Goal: Task Accomplishment & Management: Use online tool/utility

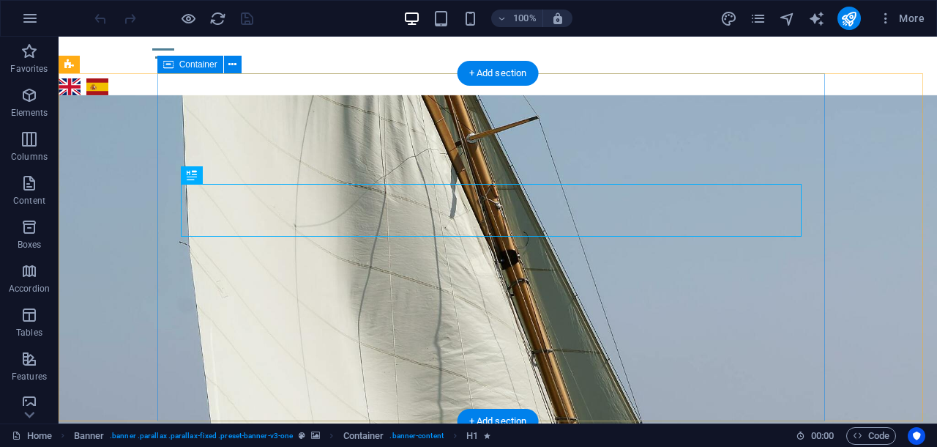
scroll to position [91, 0]
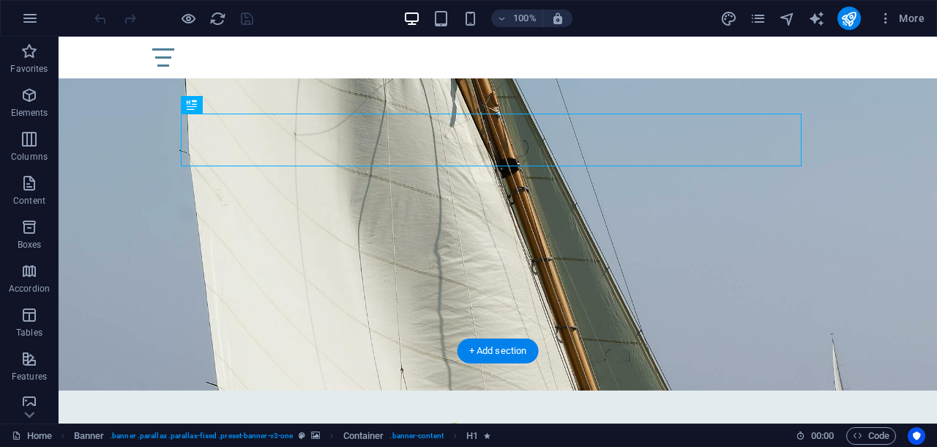
click at [75, 138] on figure at bounding box center [498, 197] width 878 height 386
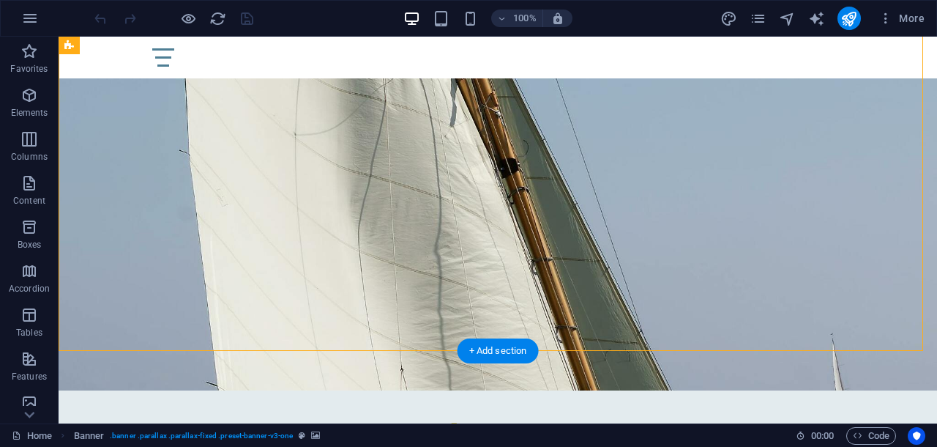
click at [75, 138] on figure at bounding box center [498, 197] width 878 height 386
select select "vh"
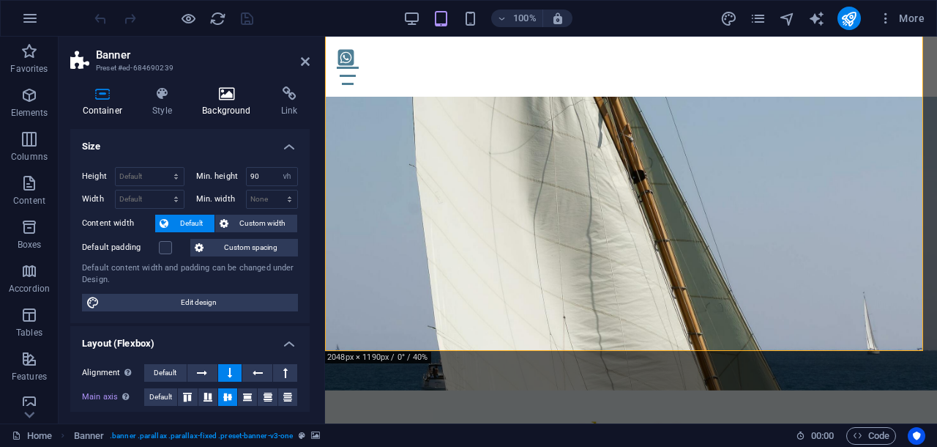
click at [232, 93] on icon at bounding box center [226, 93] width 73 height 15
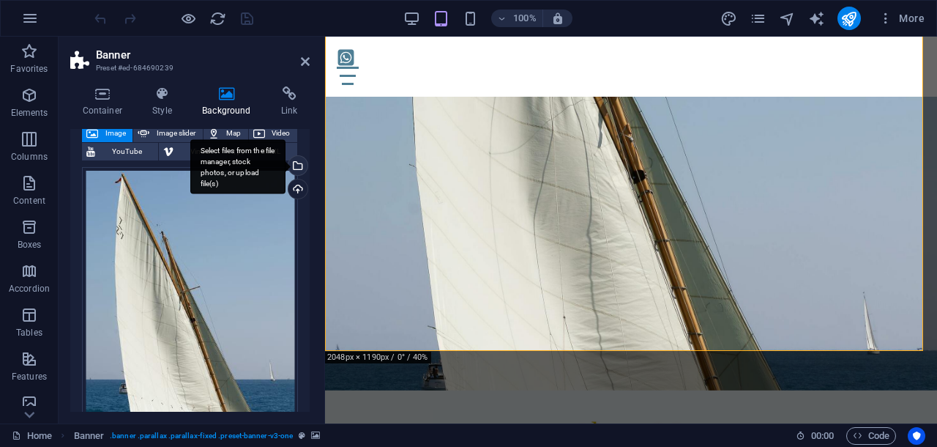
click at [294, 164] on div "Select files from the file manager, stock photos, or upload file(s)" at bounding box center [296, 167] width 22 height 22
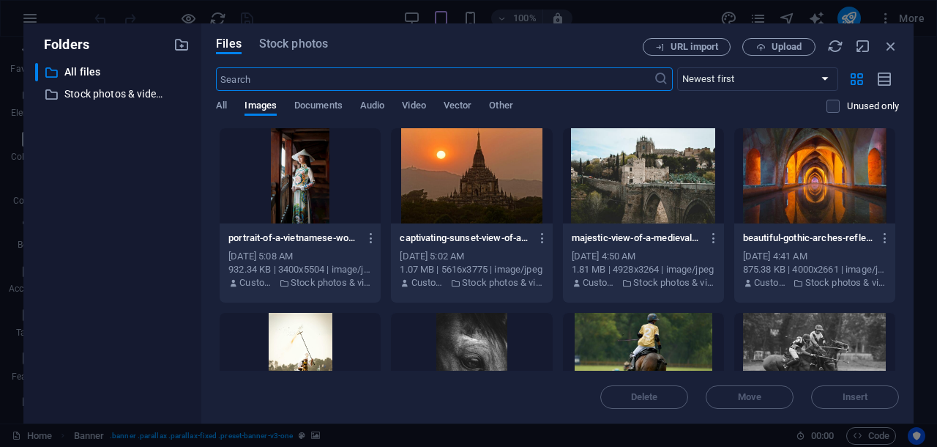
scroll to position [97, 0]
click at [285, 40] on span "Stock photos" at bounding box center [293, 44] width 69 height 18
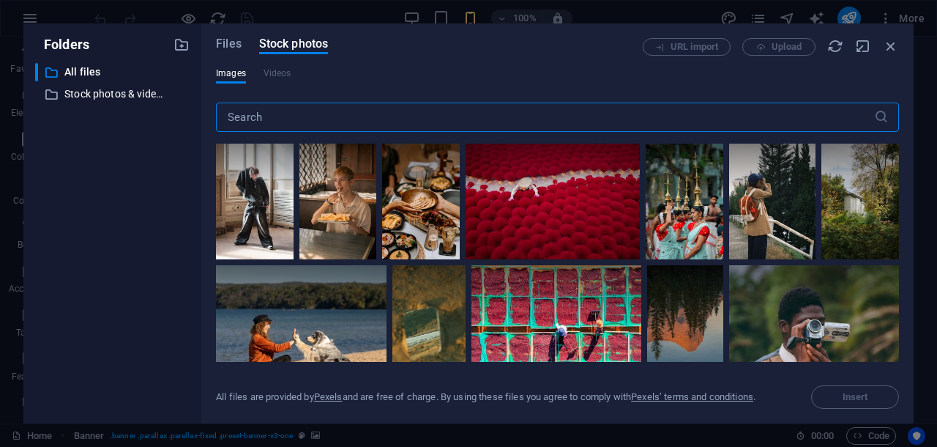
click at [244, 121] on input "text" at bounding box center [545, 116] width 658 height 29
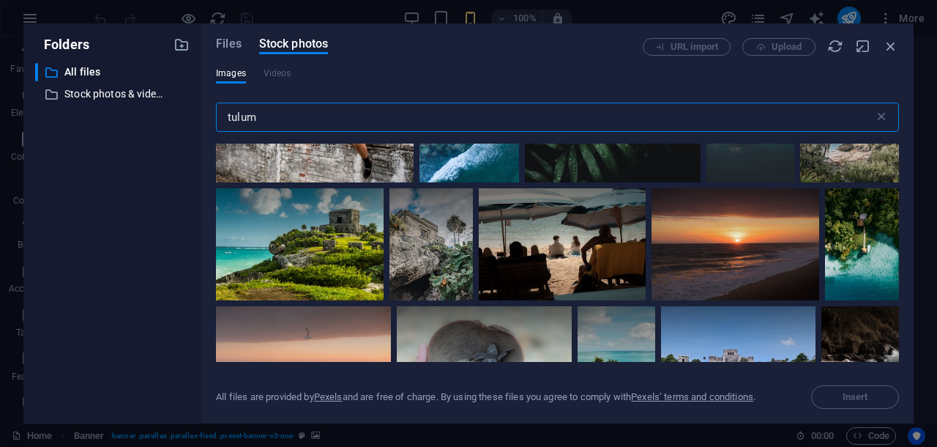
scroll to position [732, 0]
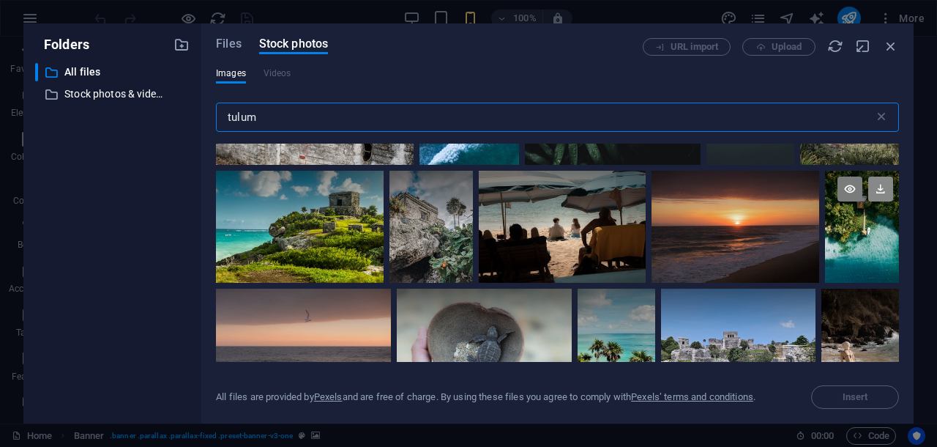
type input "tulum"
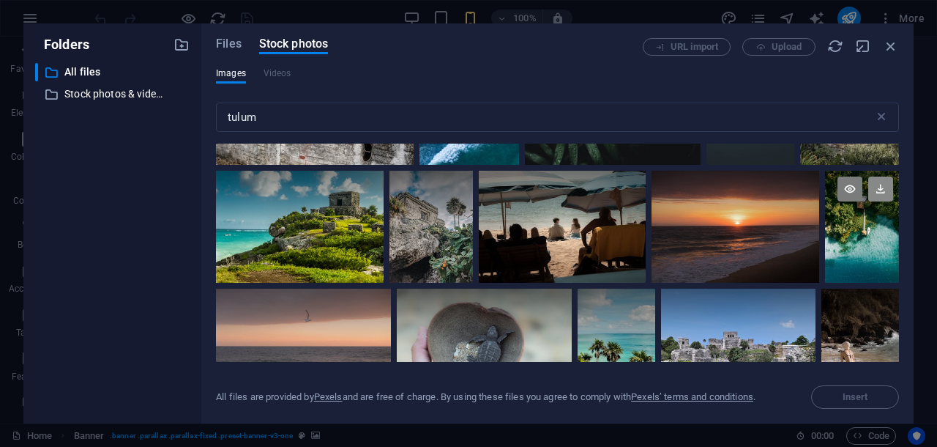
click at [878, 187] on icon at bounding box center [880, 188] width 25 height 25
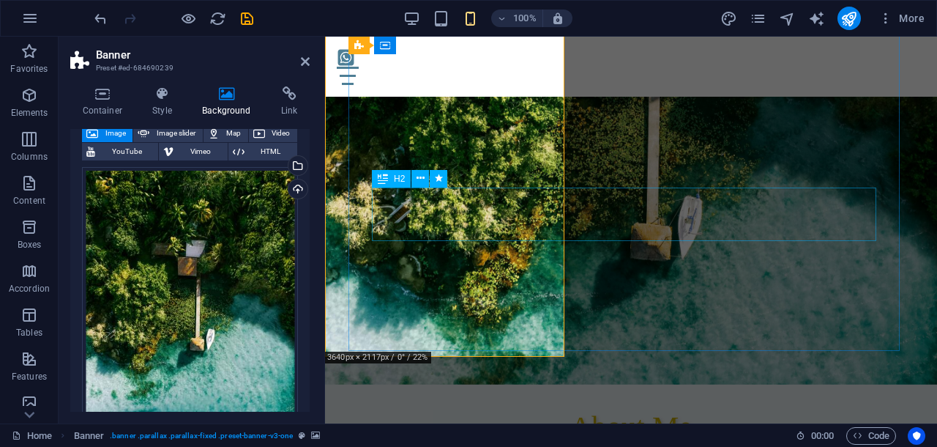
scroll to position [91, 0]
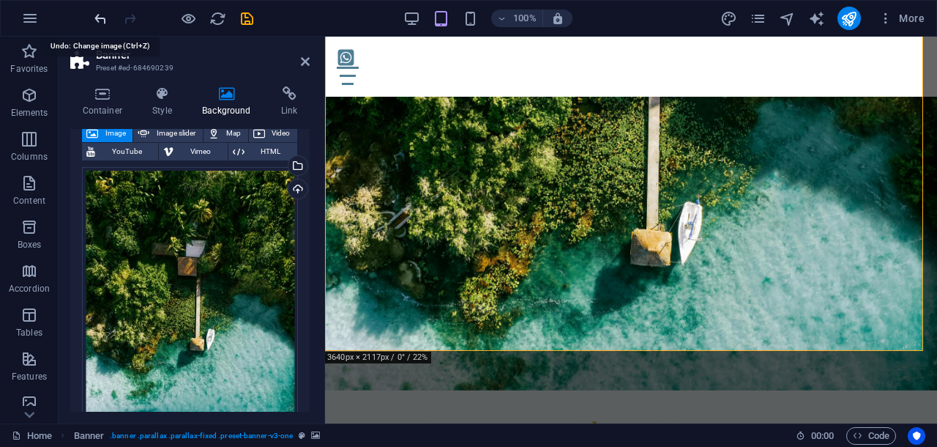
click at [98, 15] on icon "undo" at bounding box center [100, 18] width 17 height 17
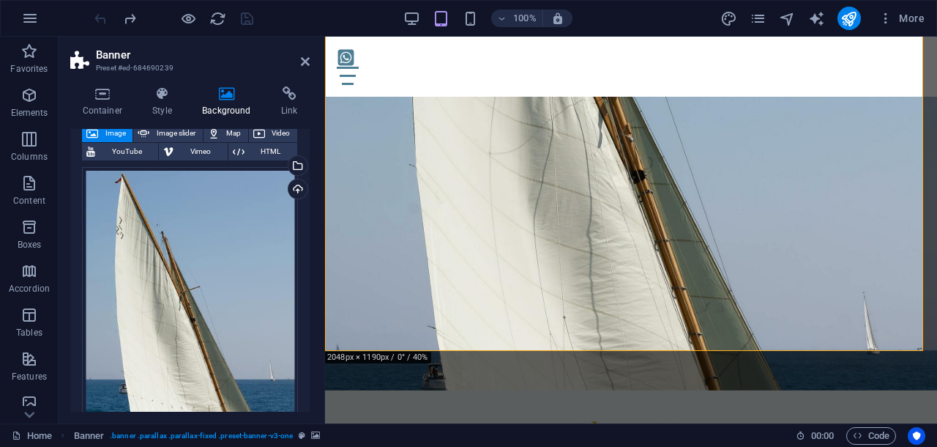
click at [337, 100] on figure at bounding box center [631, 197] width 612 height 386
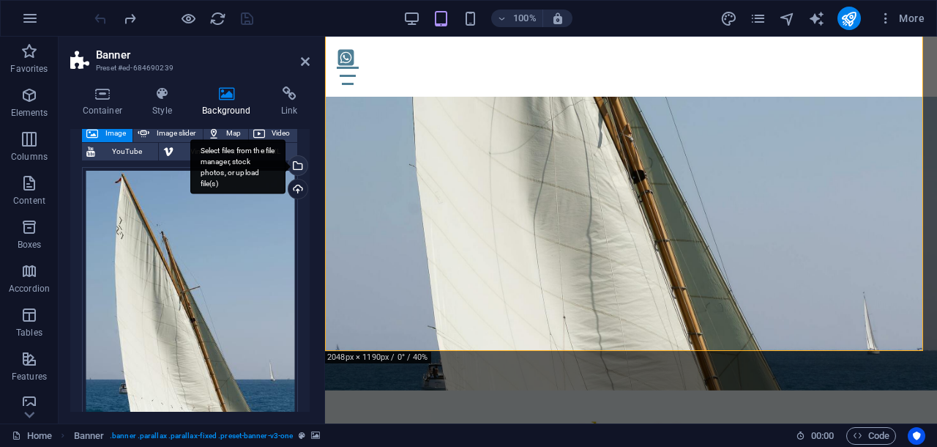
click at [294, 164] on div "Select files from the file manager, stock photos, or upload file(s)" at bounding box center [296, 167] width 22 height 22
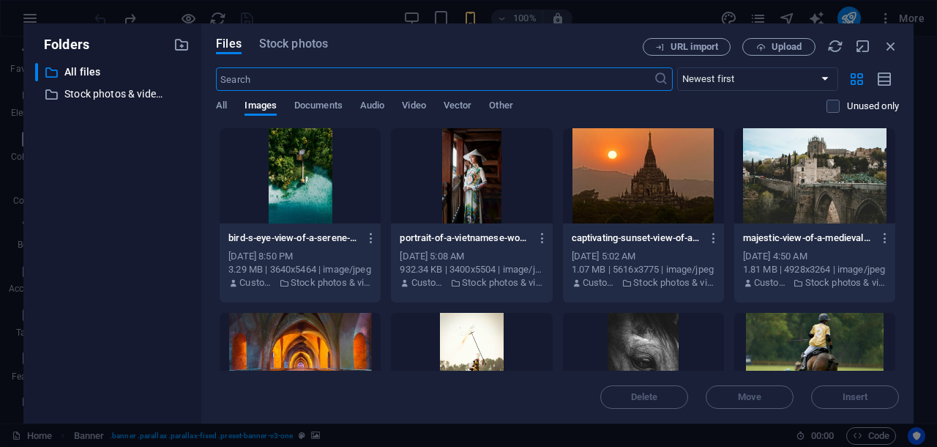
scroll to position [97, 0]
click at [305, 47] on span "Stock photos" at bounding box center [293, 44] width 69 height 18
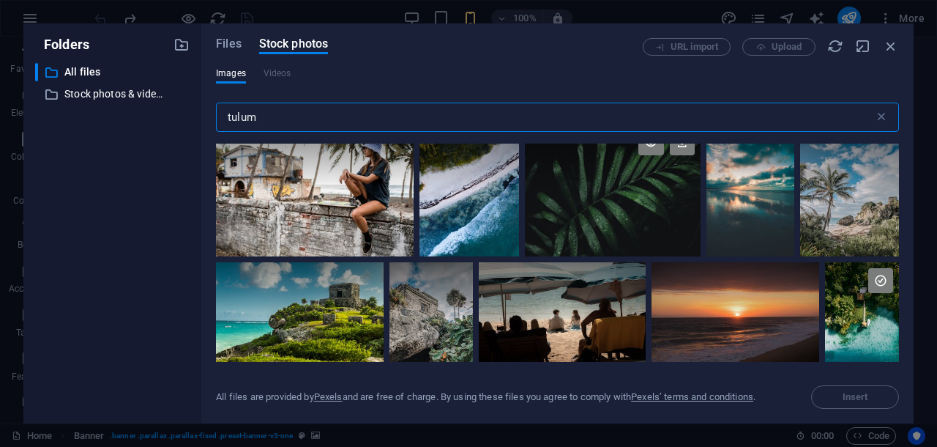
scroll to position [732, 0]
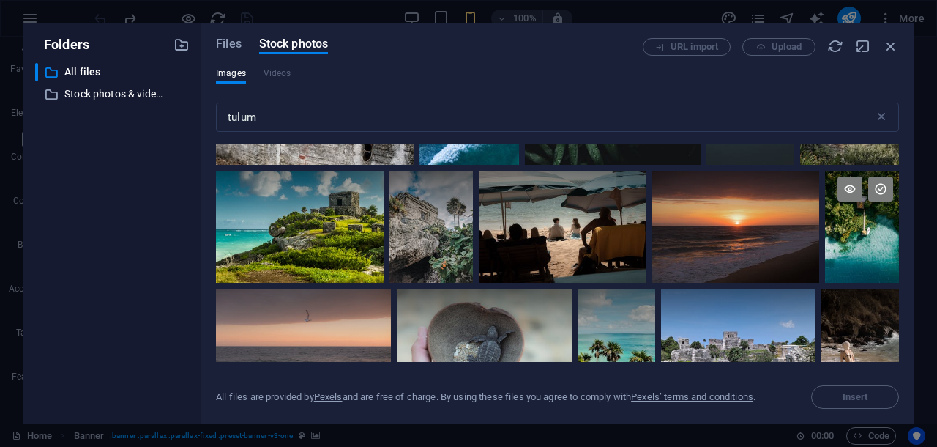
click at [859, 227] on div at bounding box center [862, 226] width 74 height 111
click at [842, 242] on div at bounding box center [862, 254] width 74 height 56
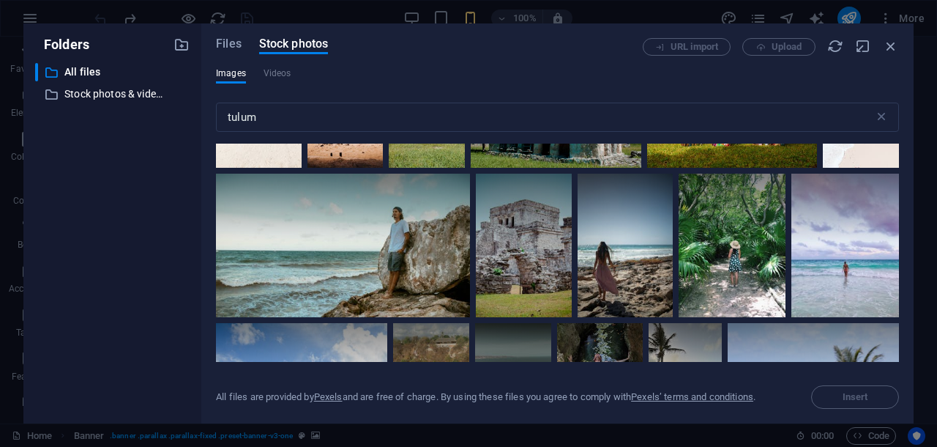
scroll to position [6089, 0]
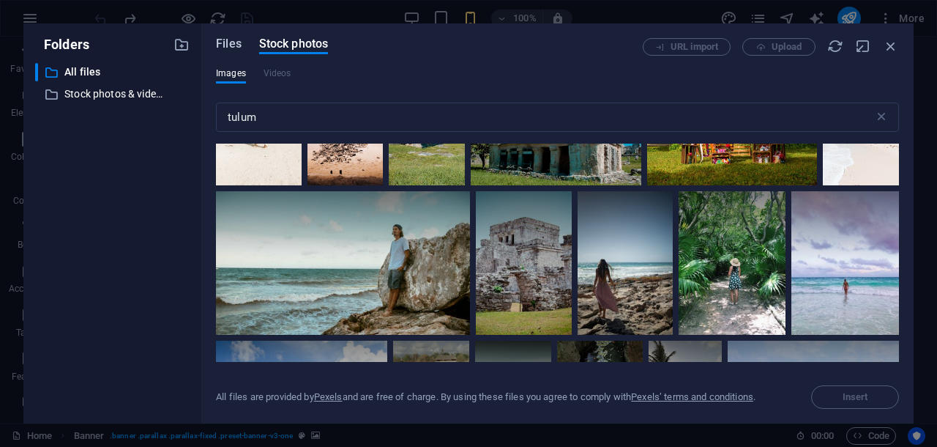
click at [232, 49] on span "Files" at bounding box center [229, 44] width 26 height 18
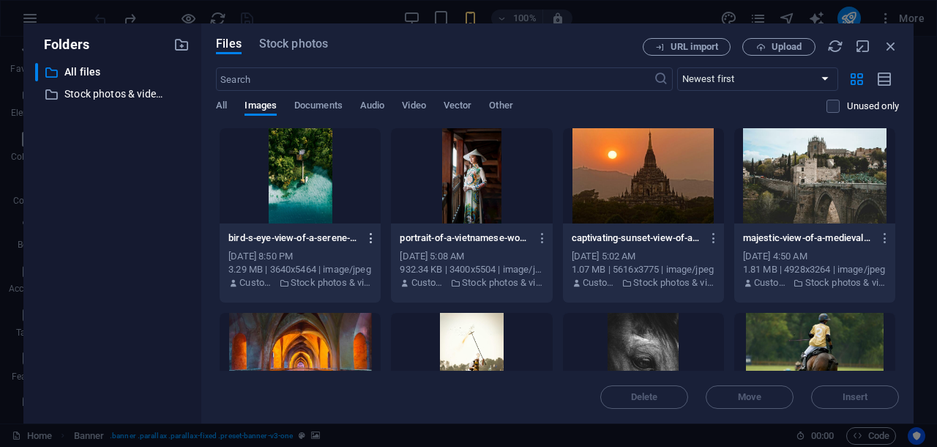
click at [367, 235] on icon "button" at bounding box center [372, 237] width 14 height 13
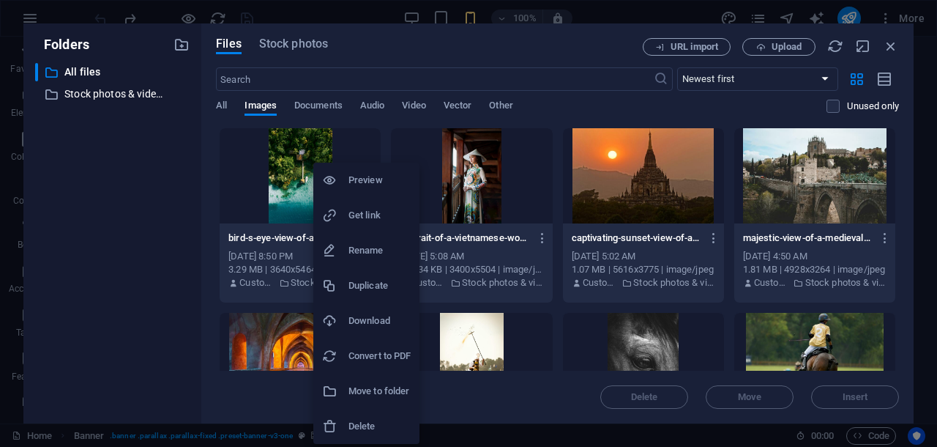
click at [365, 320] on h6 "Download" at bounding box center [379, 321] width 62 height 18
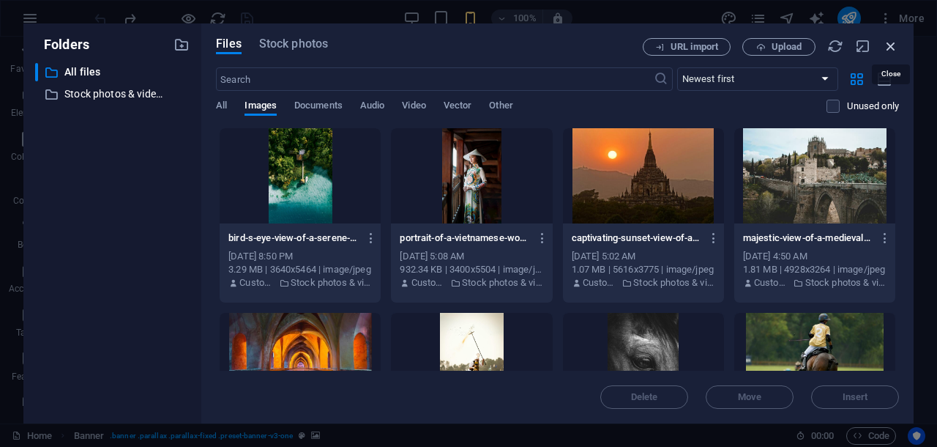
click at [886, 45] on icon "button" at bounding box center [891, 46] width 16 height 16
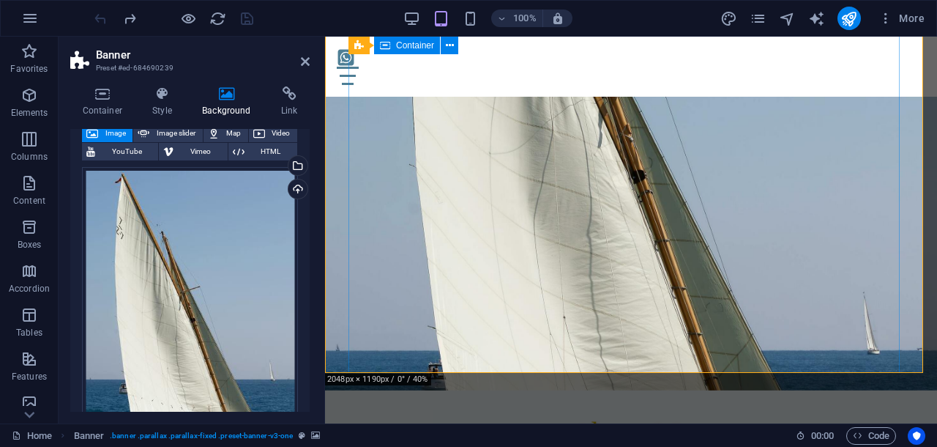
scroll to position [0, 0]
